Goal: Transaction & Acquisition: Subscribe to service/newsletter

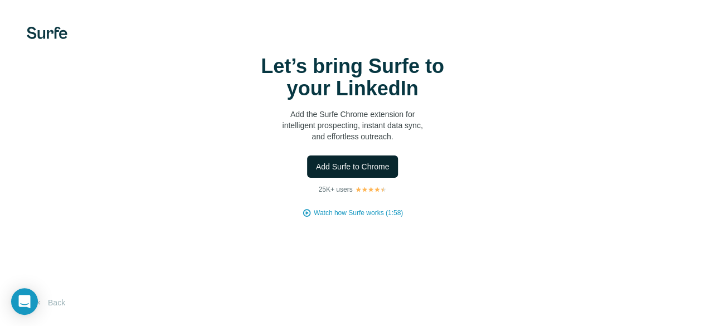
click at [316, 172] on span "Add Surfe to Chrome" at bounding box center [353, 166] width 74 height 11
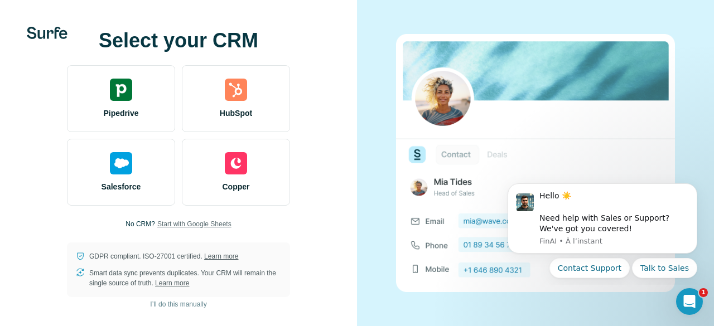
click at [177, 221] on span "Start with Google Sheets" at bounding box center [194, 224] width 74 height 10
